Goal: Task Accomplishment & Management: Manage account settings

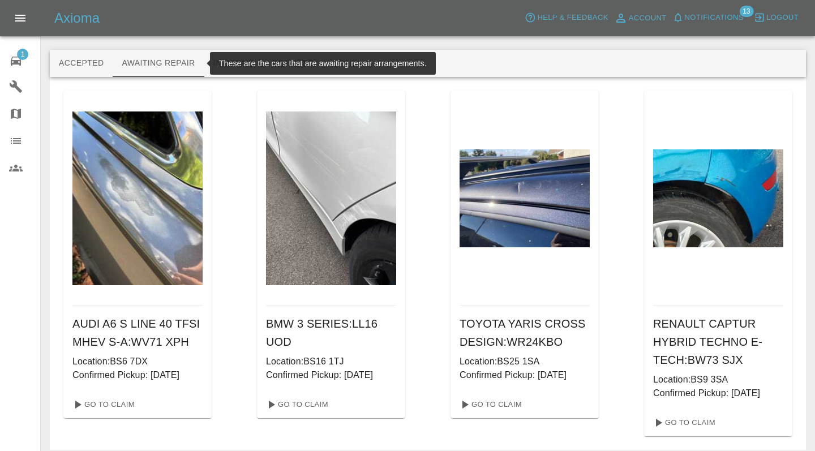
scroll to position [44, 0]
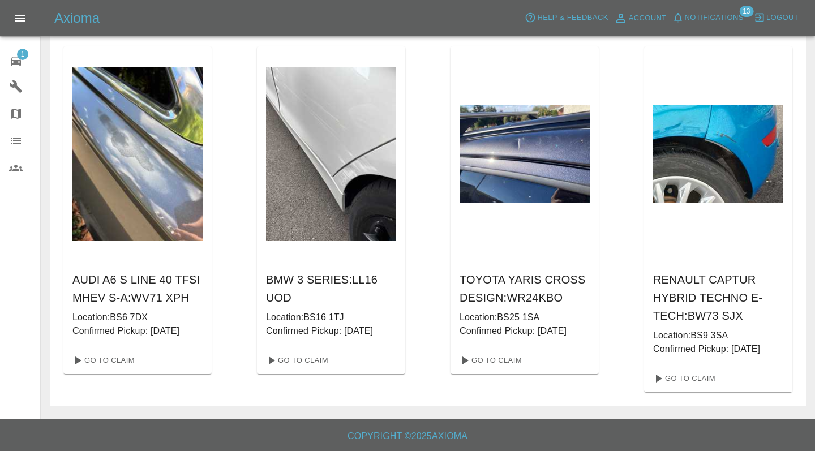
drag, startPoint x: 0, startPoint y: 0, endPoint x: 2, endPoint y: 65, distance: 65.1
click at [2, 65] on link "1 Repair home" at bounding box center [20, 59] width 40 height 27
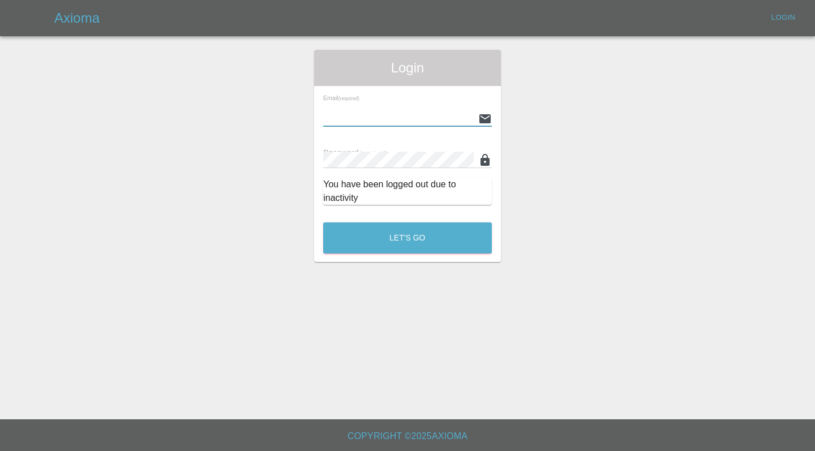
type input "[EMAIL_ADDRESS][DOMAIN_NAME]"
click at [408, 238] on button "Let's Go" at bounding box center [407, 238] width 169 height 31
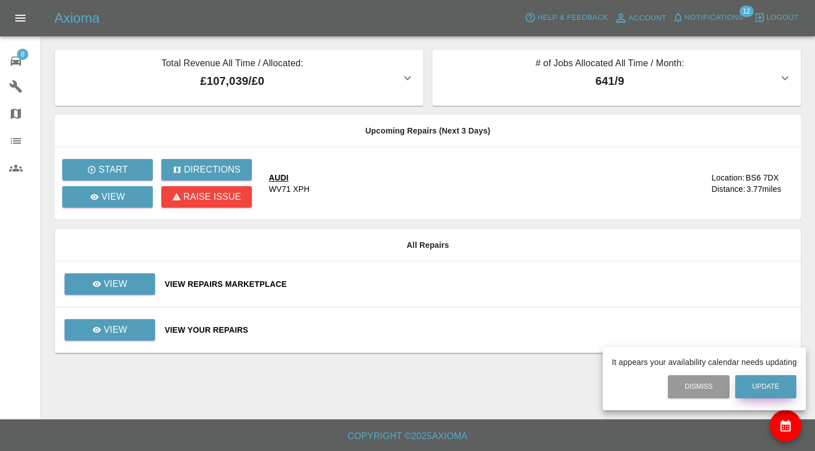
click at [773, 391] on button "Update" at bounding box center [766, 386] width 61 height 23
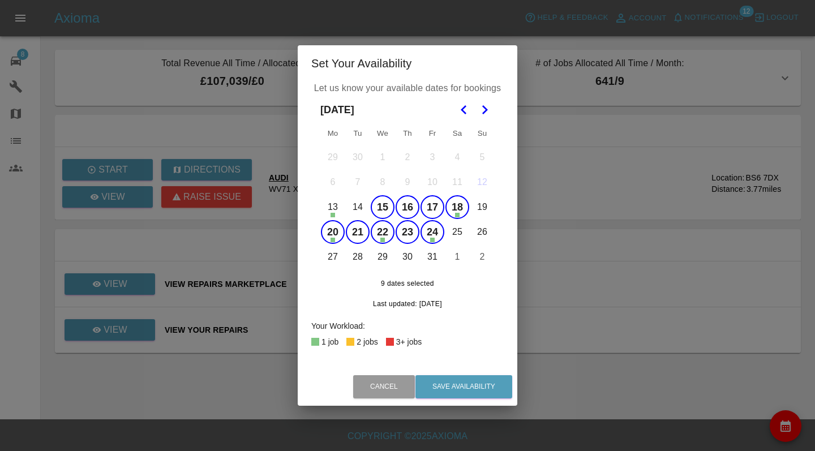
click at [392, 210] on button "15" at bounding box center [383, 207] width 24 height 24
click at [409, 210] on button "16" at bounding box center [408, 207] width 24 height 24
click at [432, 210] on button "17" at bounding box center [433, 207] width 24 height 24
click at [454, 210] on button "18" at bounding box center [458, 207] width 24 height 24
click at [336, 256] on button "27" at bounding box center [333, 257] width 24 height 24
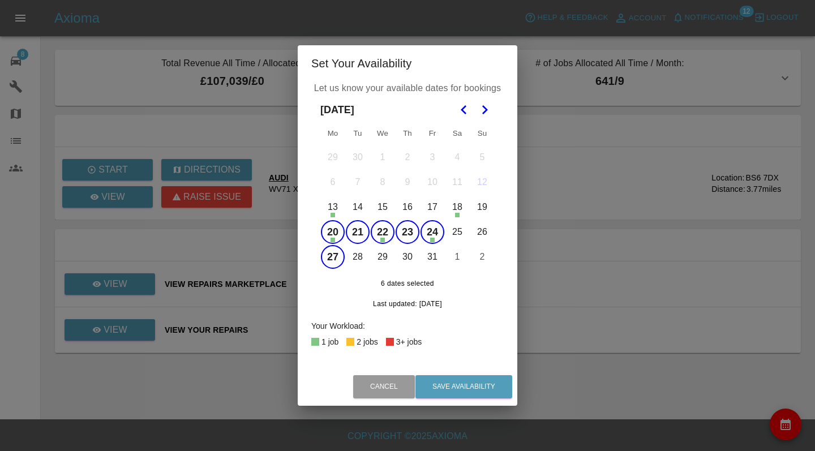
drag, startPoint x: 336, startPoint y: 256, endPoint x: 353, endPoint y: 257, distance: 17.0
click at [353, 257] on button "28" at bounding box center [358, 257] width 24 height 24
click at [373, 257] on button "29" at bounding box center [383, 257] width 24 height 24
click at [408, 261] on button "30" at bounding box center [408, 257] width 24 height 24
click at [418, 262] on button "30" at bounding box center [408, 257] width 24 height 24
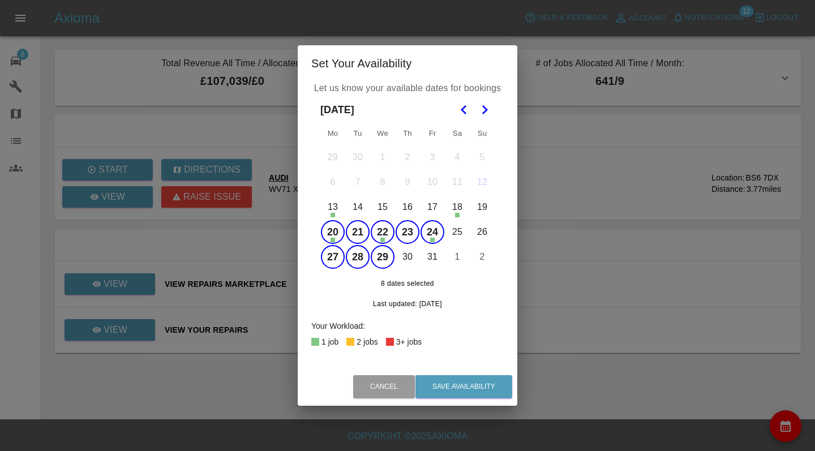
click at [434, 261] on button "31" at bounding box center [433, 257] width 24 height 24
click at [463, 258] on button "1" at bounding box center [458, 257] width 24 height 24
click at [411, 259] on button "30" at bounding box center [408, 257] width 24 height 24
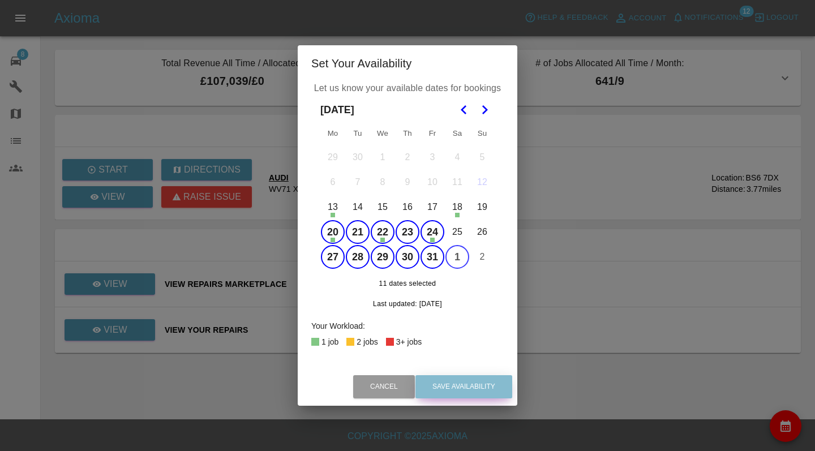
click at [485, 387] on button "Save Availability" at bounding box center [464, 386] width 97 height 23
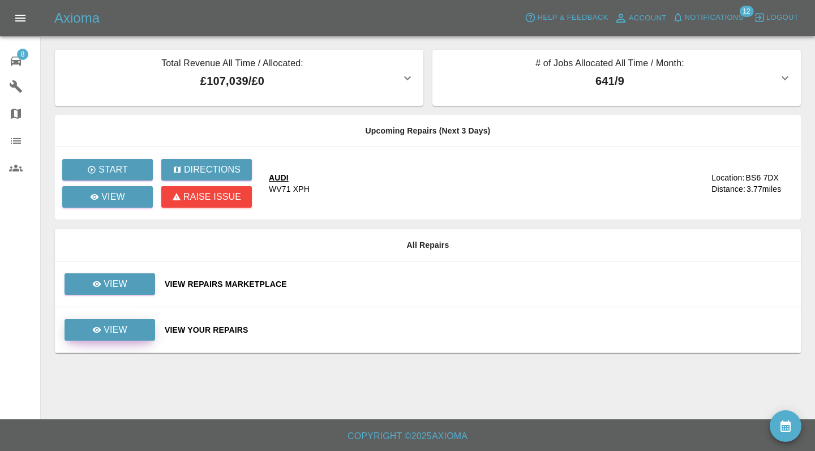
click at [125, 335] on p "View" at bounding box center [116, 330] width 24 height 14
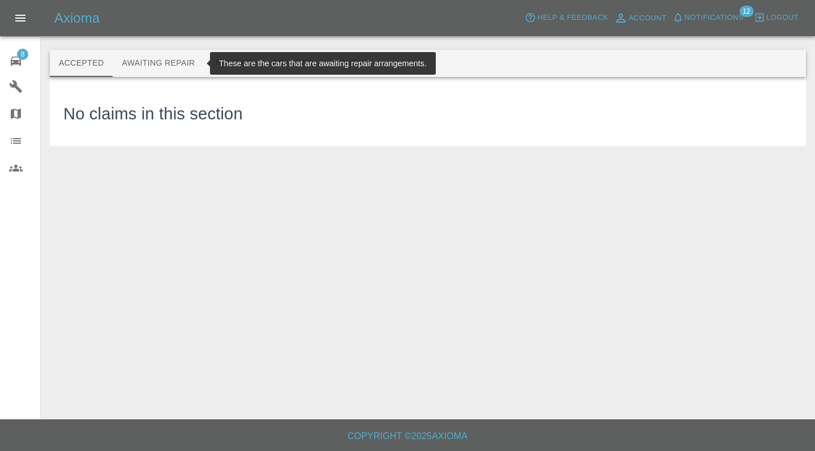
click at [160, 54] on button "Awaiting Repair" at bounding box center [158, 63] width 91 height 27
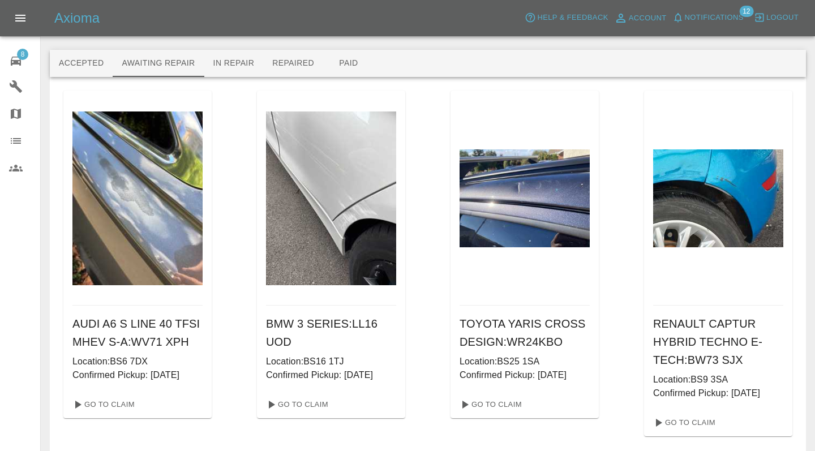
click at [443, 301] on div "AUDI A6 S LINE 40 TFSI MHEV S-A : WV71 XPH Location: BS6 7DX Confirmed Pickup: …" at bounding box center [427, 450] width 729 height 719
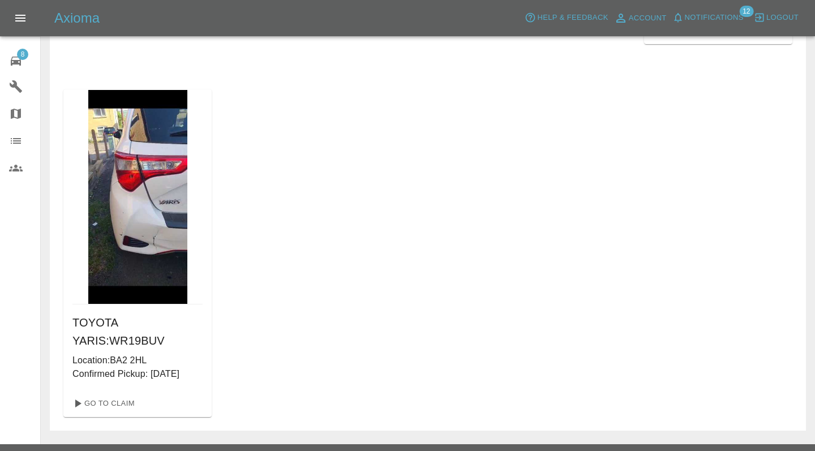
scroll to position [417, 0]
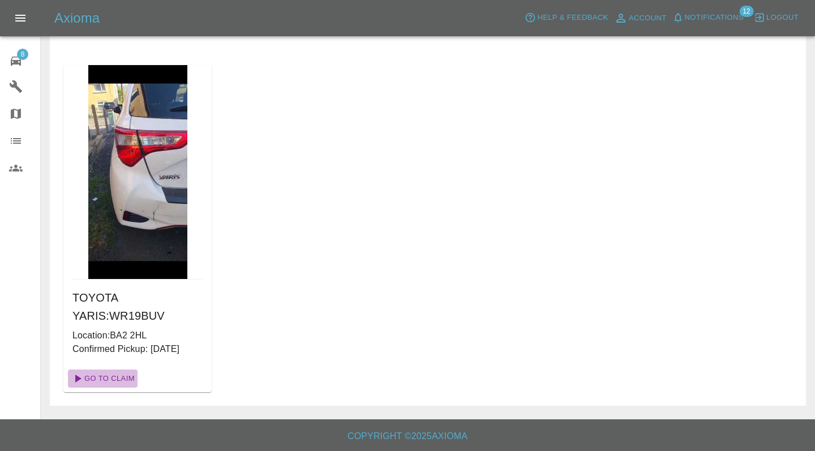
click at [111, 379] on link "Go To Claim" at bounding box center [103, 379] width 70 height 18
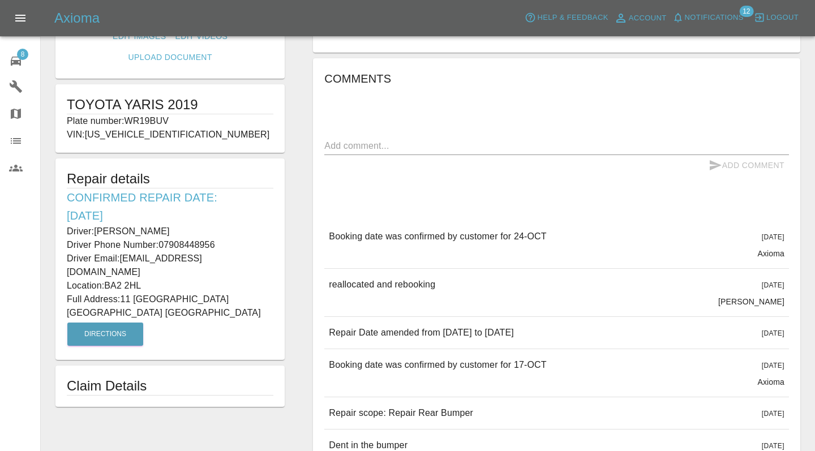
scroll to position [183, 0]
click at [725, 1] on div "Axioma Help & Feedback Account Notifications 12 Logout" at bounding box center [407, 18] width 815 height 36
